Goal: Navigation & Orientation: Find specific page/section

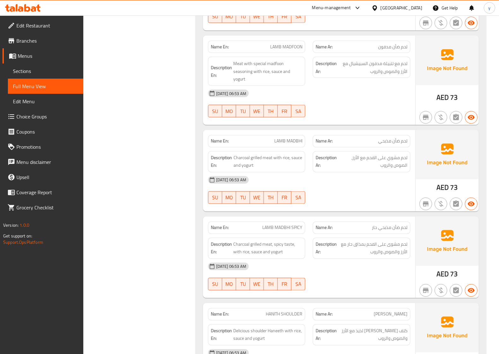
scroll to position [820, 0]
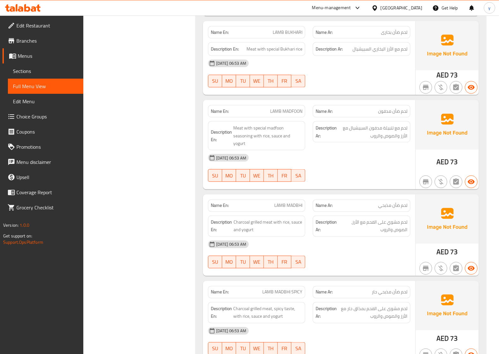
click at [55, 70] on span "Sections" at bounding box center [45, 71] width 65 height 8
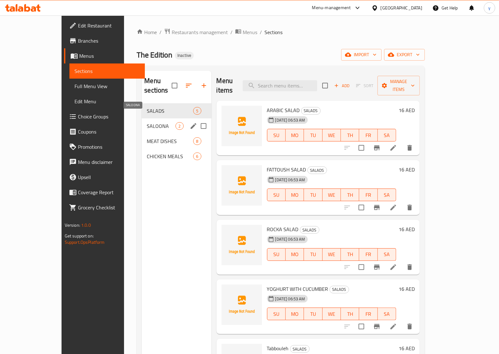
click at [147, 122] on span "SALOONA" at bounding box center [161, 126] width 29 height 8
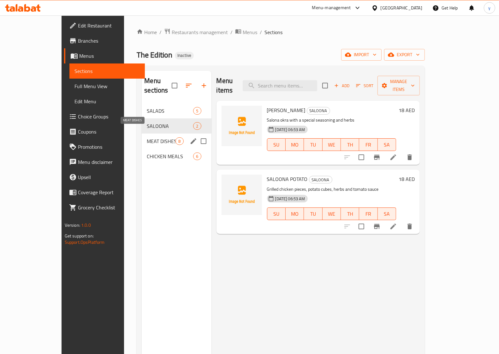
click at [147, 137] on span "MEAT DISHES" at bounding box center [161, 141] width 29 height 8
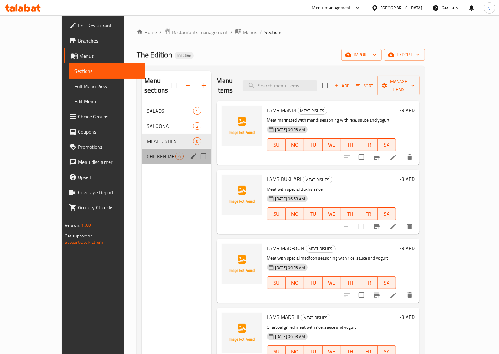
click at [142, 154] on div "CHICKEN MEALS 6" at bounding box center [176, 156] width 69 height 15
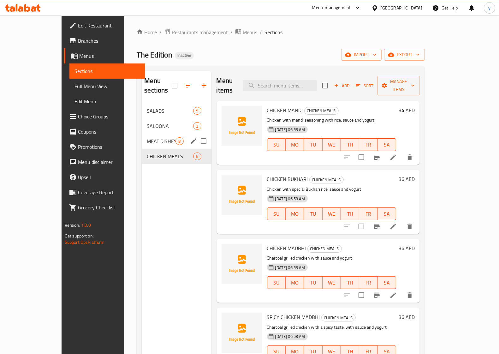
click at [142, 134] on div "MEAT DISHES 8" at bounding box center [176, 141] width 69 height 15
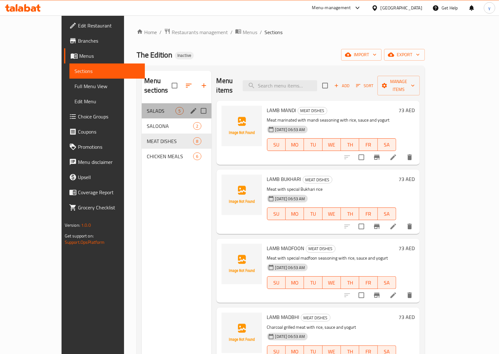
drag, startPoint x: 142, startPoint y: 108, endPoint x: 146, endPoint y: 108, distance: 3.5
click at [142, 109] on div "SALADS 5 SALOONA 2 MEAT DISHES 8 CHICKEN MEALS 6" at bounding box center [176, 133] width 69 height 61
click at [147, 107] on span "SALADS" at bounding box center [161, 111] width 29 height 8
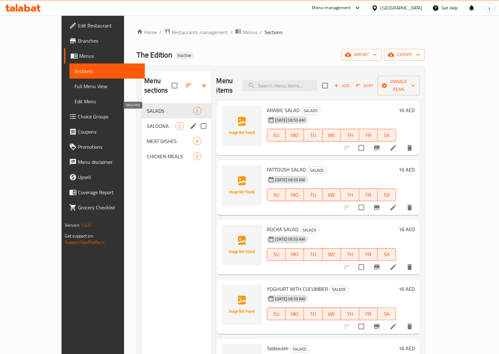
click at [147, 122] on span "SALOONA" at bounding box center [161, 126] width 29 height 8
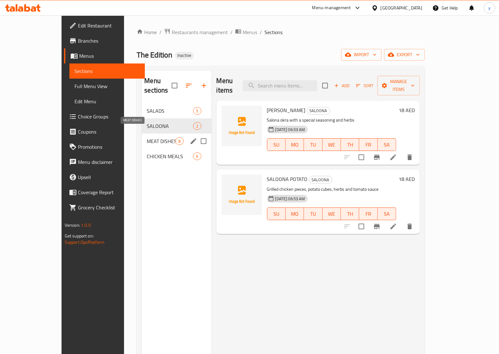
click at [147, 137] on span "MEAT DISHES" at bounding box center [161, 141] width 29 height 8
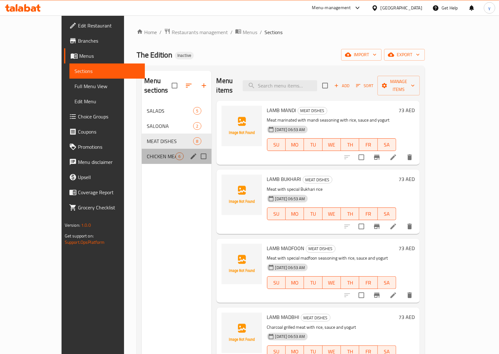
click at [142, 149] on div "CHICKEN MEALS 6" at bounding box center [176, 156] width 69 height 15
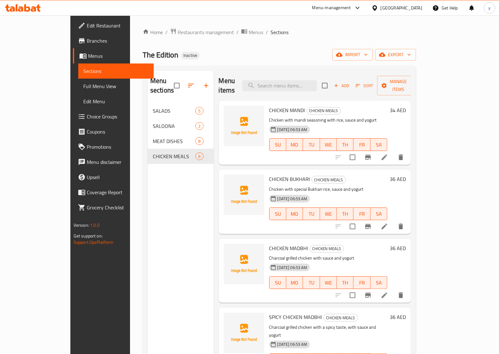
click at [73, 136] on link "Coupons" at bounding box center [113, 131] width 81 height 15
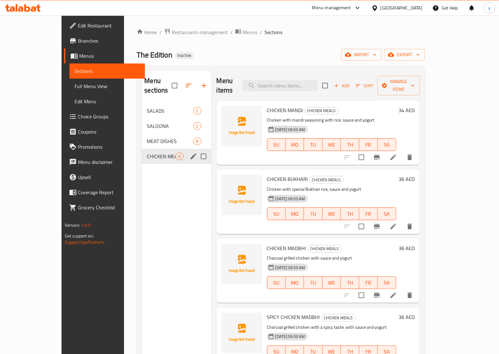
click at [147, 152] on span "CHICKEN MEALS" at bounding box center [161, 156] width 29 height 8
